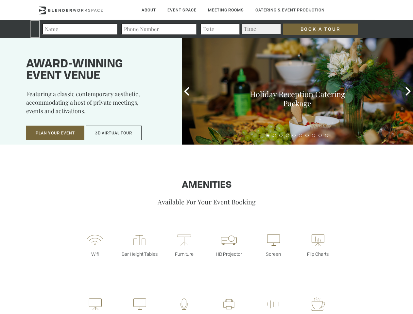
click at [315, 29] on input "Book a Tour" at bounding box center [320, 29] width 75 height 11
click at [55, 133] on button "Plan Your Event" at bounding box center [55, 132] width 58 height 15
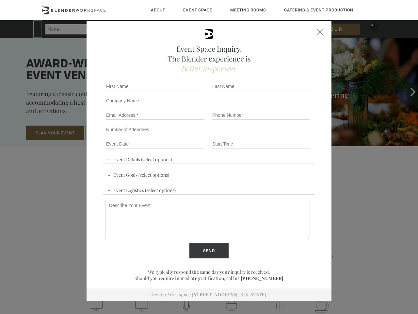
click at [114, 133] on button "3D Virtual Tour" at bounding box center [114, 132] width 56 height 15
click at [187, 91] on icon at bounding box center [189, 92] width 8 height 8
click at [408, 91] on div "Holiday Reception Catering Package" at bounding box center [301, 92] width 234 height 108
click at [268, 135] on div at bounding box center [301, 135] width 234 height 9
click at [274, 135] on div at bounding box center [301, 135] width 234 height 9
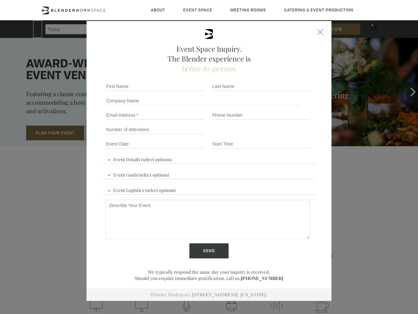
click at [281, 135] on div at bounding box center [301, 135] width 234 height 9
click at [287, 135] on div at bounding box center [301, 135] width 234 height 9
click at [294, 135] on div at bounding box center [301, 135] width 234 height 9
